Goal: Find specific page/section: Find specific page/section

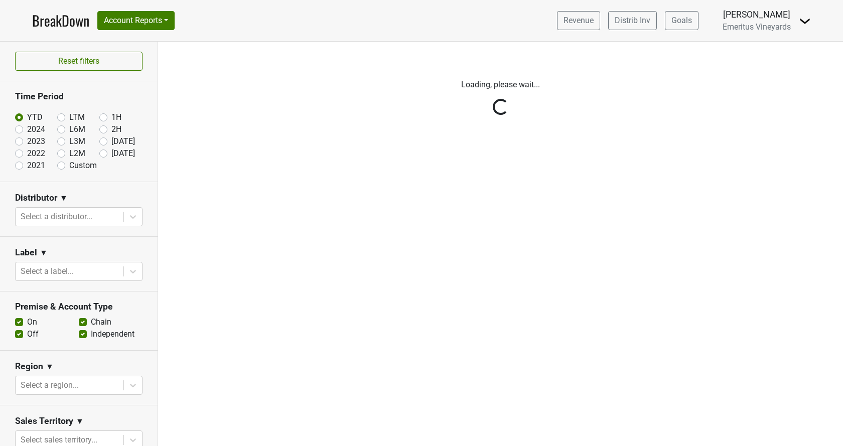
click at [68, 215] on div "Reset filters Time Period YTD LTM 1H 2024 L6M 2H 2023 L3M [DATE] '25 2022 L2M A…" at bounding box center [79, 244] width 158 height 405
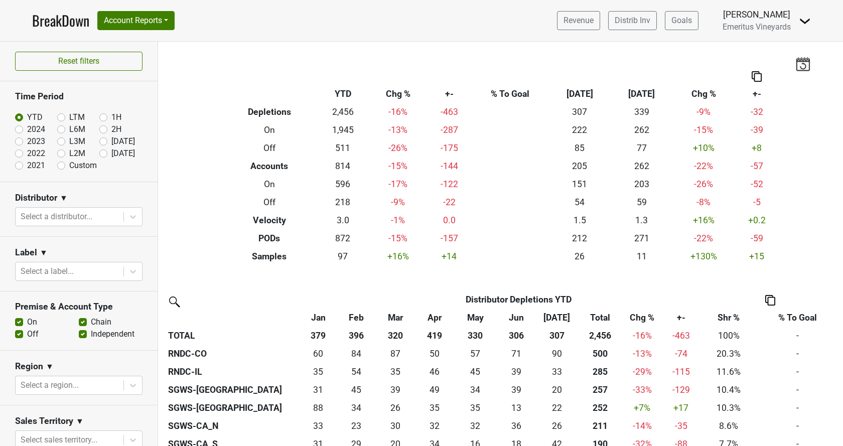
click at [67, 214] on div at bounding box center [70, 217] width 98 height 14
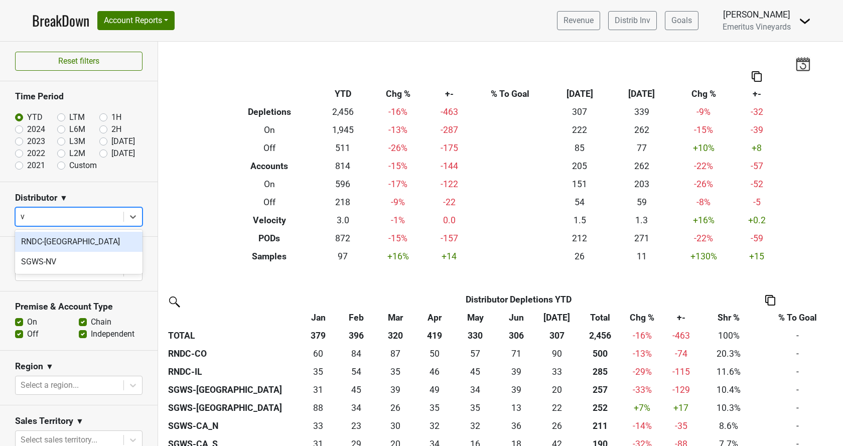
type input "va"
click at [69, 244] on div "RNDC-[GEOGRAPHIC_DATA]" at bounding box center [78, 242] width 127 height 20
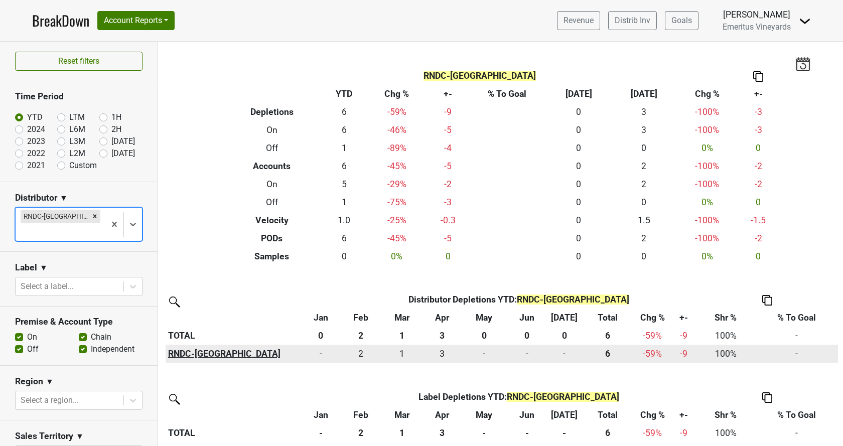
click at [184, 355] on th "RNDC-[GEOGRAPHIC_DATA]" at bounding box center [233, 354] width 135 height 18
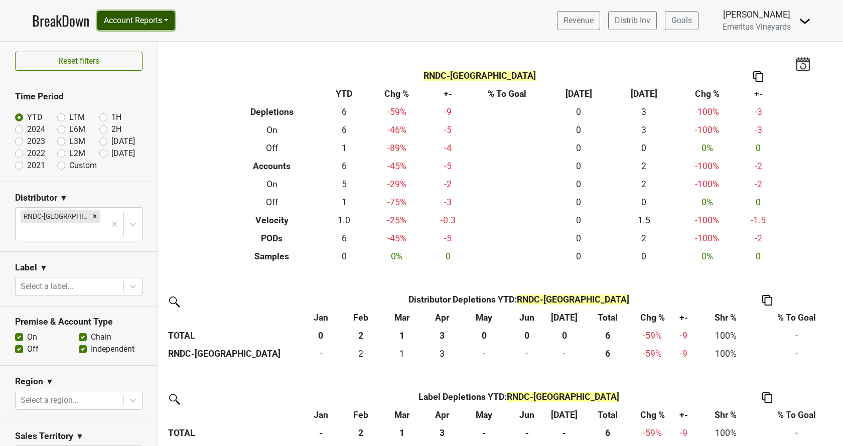
click at [157, 27] on button "Account Reports" at bounding box center [135, 20] width 77 height 19
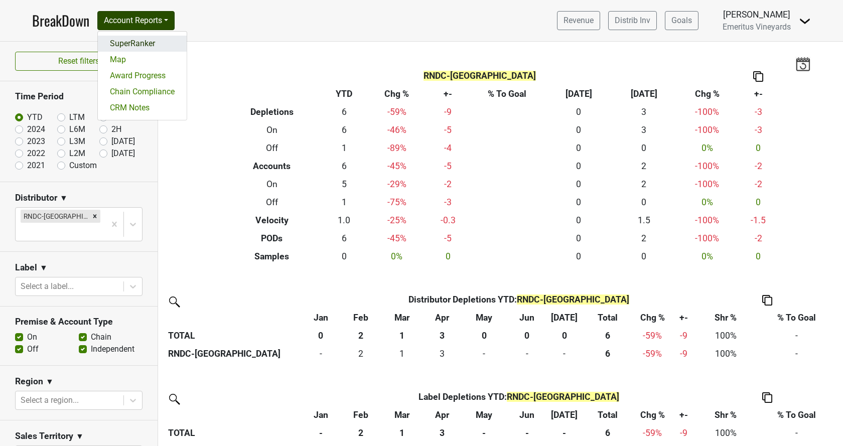
click at [152, 45] on link "SuperRanker" at bounding box center [142, 44] width 89 height 16
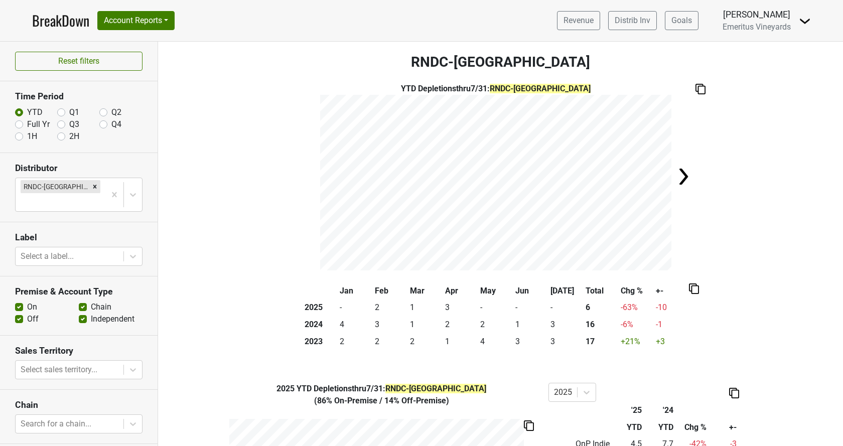
click at [686, 175] on img at bounding box center [684, 177] width 20 height 20
click at [311, 180] on img at bounding box center [308, 177] width 20 height 20
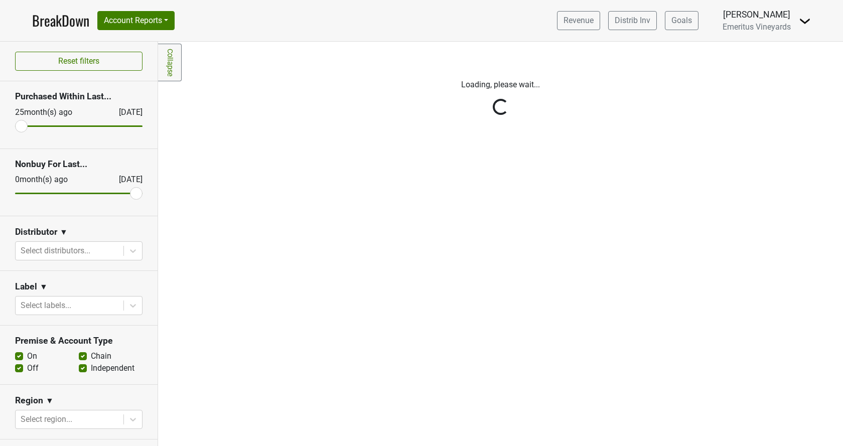
click at [48, 253] on div "Reset filters Purchased Within Last... 25 month(s) ago Aug '25 Nonbuy For Last.…" at bounding box center [79, 244] width 158 height 405
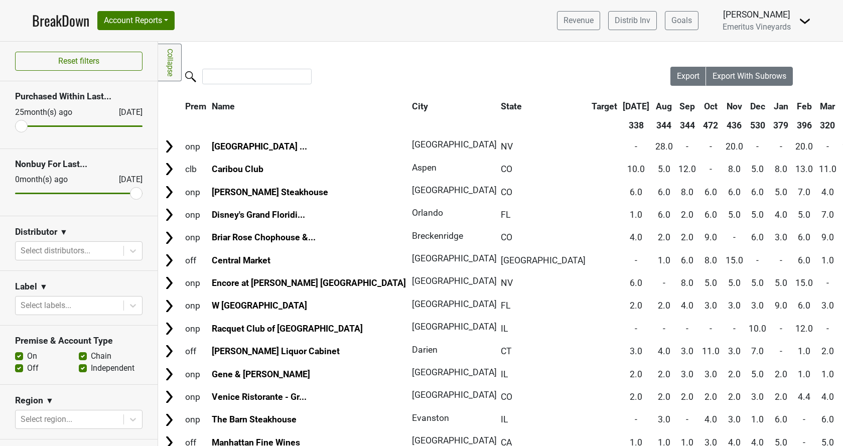
click at [48, 250] on div at bounding box center [70, 251] width 98 height 14
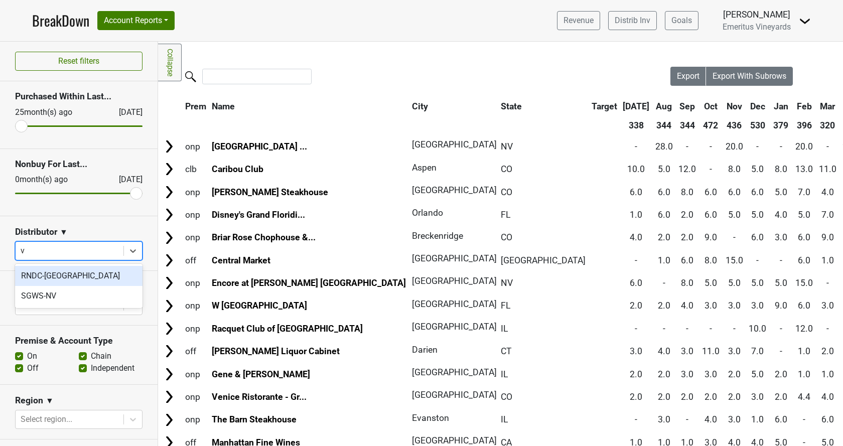
type input "va"
click at [56, 276] on div "RNDC-[GEOGRAPHIC_DATA]" at bounding box center [78, 276] width 127 height 20
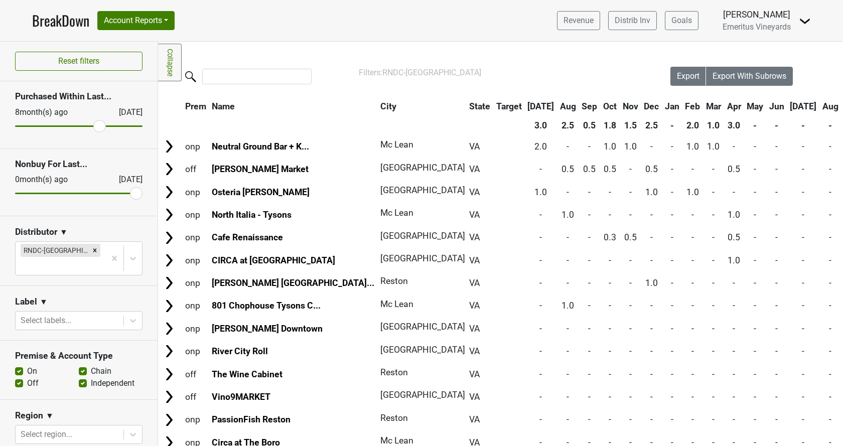
drag, startPoint x: 22, startPoint y: 123, endPoint x: 97, endPoint y: 132, distance: 76.4
click at [97, 127] on input "range" at bounding box center [78, 126] width 127 height 2
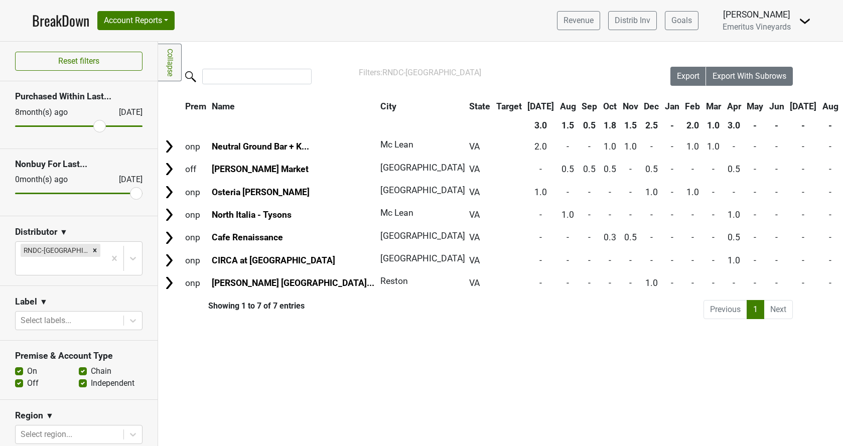
click at [140, 194] on input "range" at bounding box center [78, 194] width 127 height 2
drag, startPoint x: 100, startPoint y: 127, endPoint x: 81, endPoint y: 126, distance: 19.1
type input "12"
click at [81, 126] on input "range" at bounding box center [78, 126] width 127 height 2
